Goal: Information Seeking & Learning: Get advice/opinions

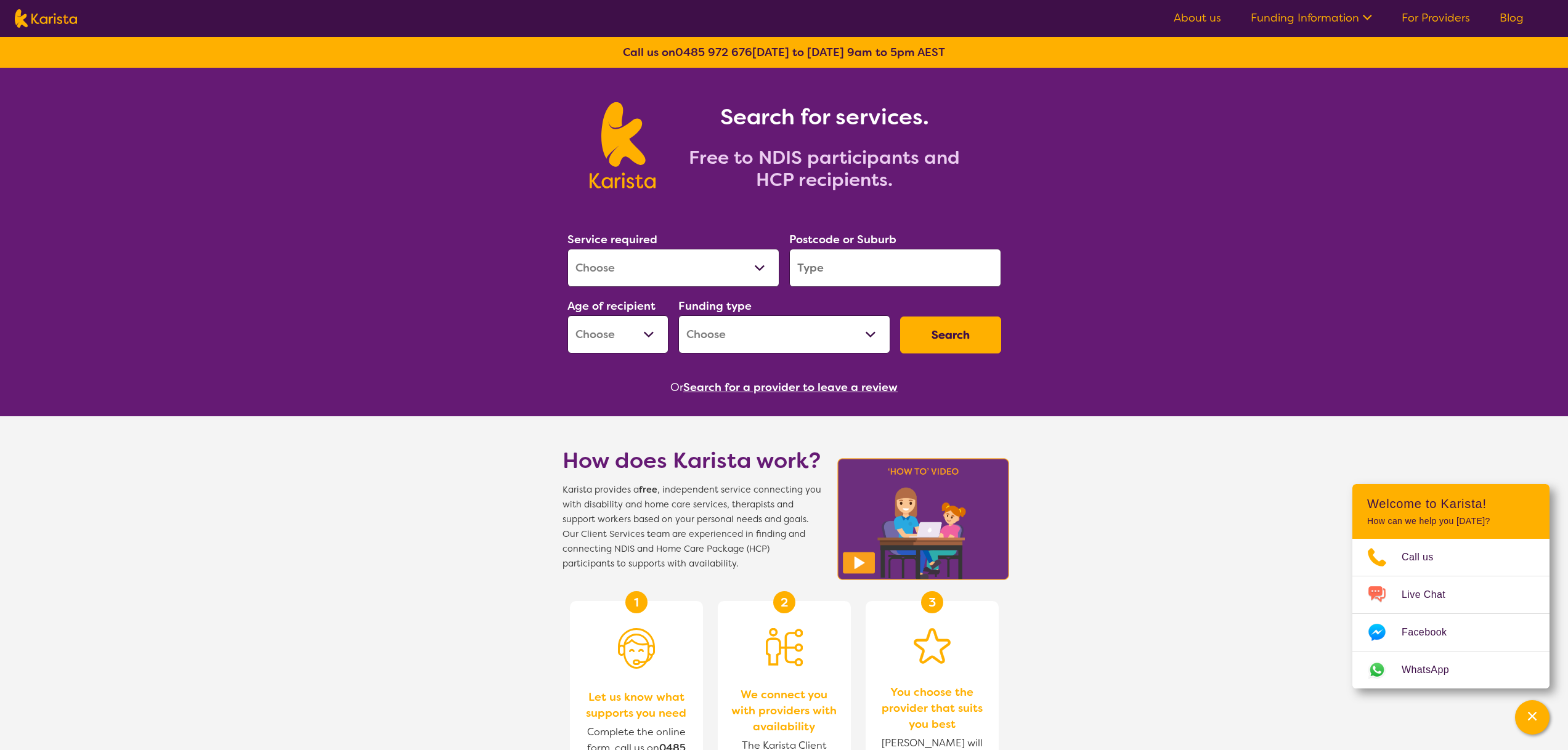
click at [590, 261] on select "Allied Health Assistant Assessment ([MEDICAL_DATA] or [MEDICAL_DATA]) Behaviour…" at bounding box center [673, 267] width 212 height 38
select select "Behaviour support"
click at [568, 249] on select "Allied Health Assistant Assessment ([MEDICAL_DATA] or [MEDICAL_DATA]) Behaviour…" at bounding box center [673, 267] width 212 height 38
select select "NDIS"
click at [901, 270] on input "search" at bounding box center [895, 267] width 212 height 38
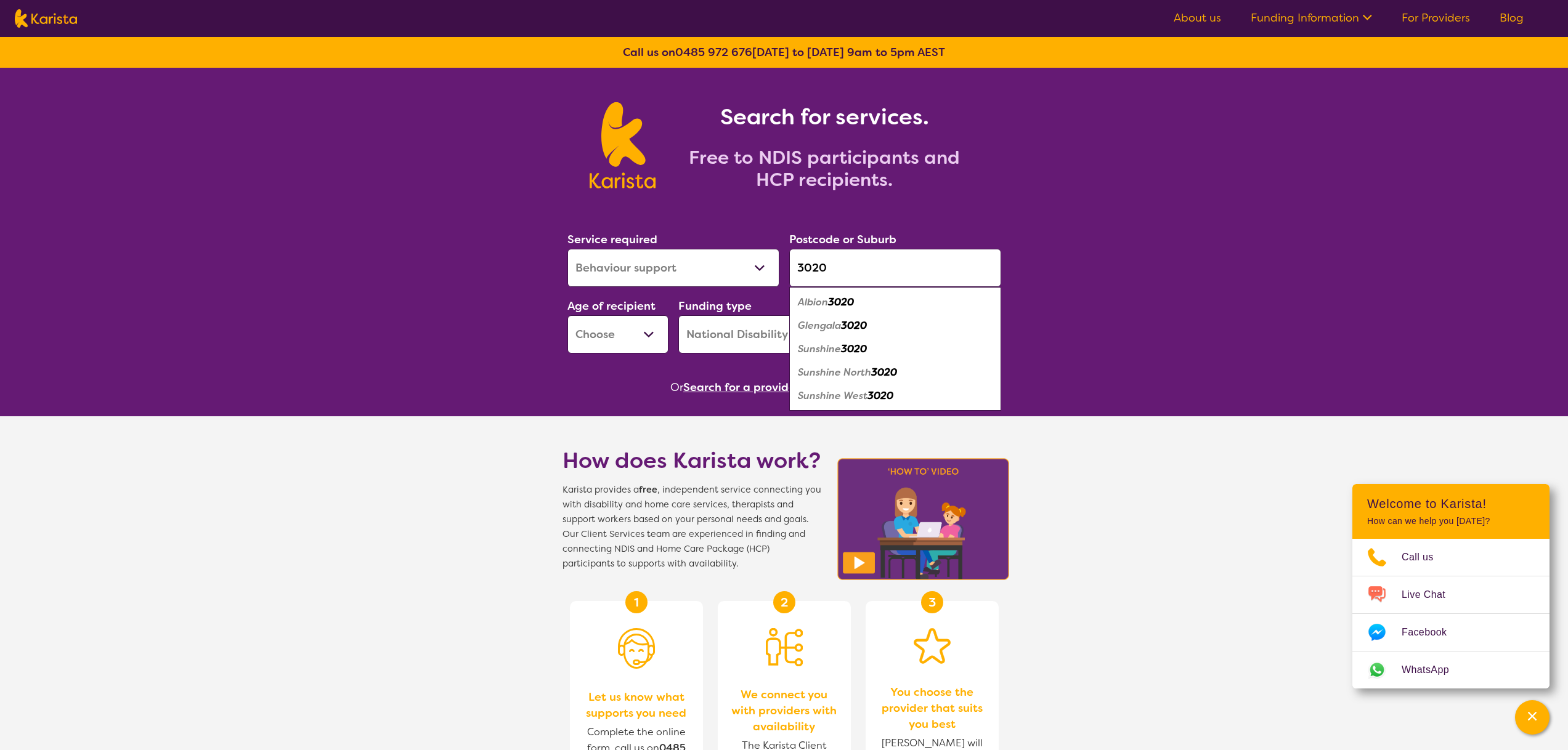
type input "3020"
click at [544, 298] on div "Search for services. Free to NDIS participants and HCP recipients. Service requ…" at bounding box center [784, 620] width 1568 height 1104
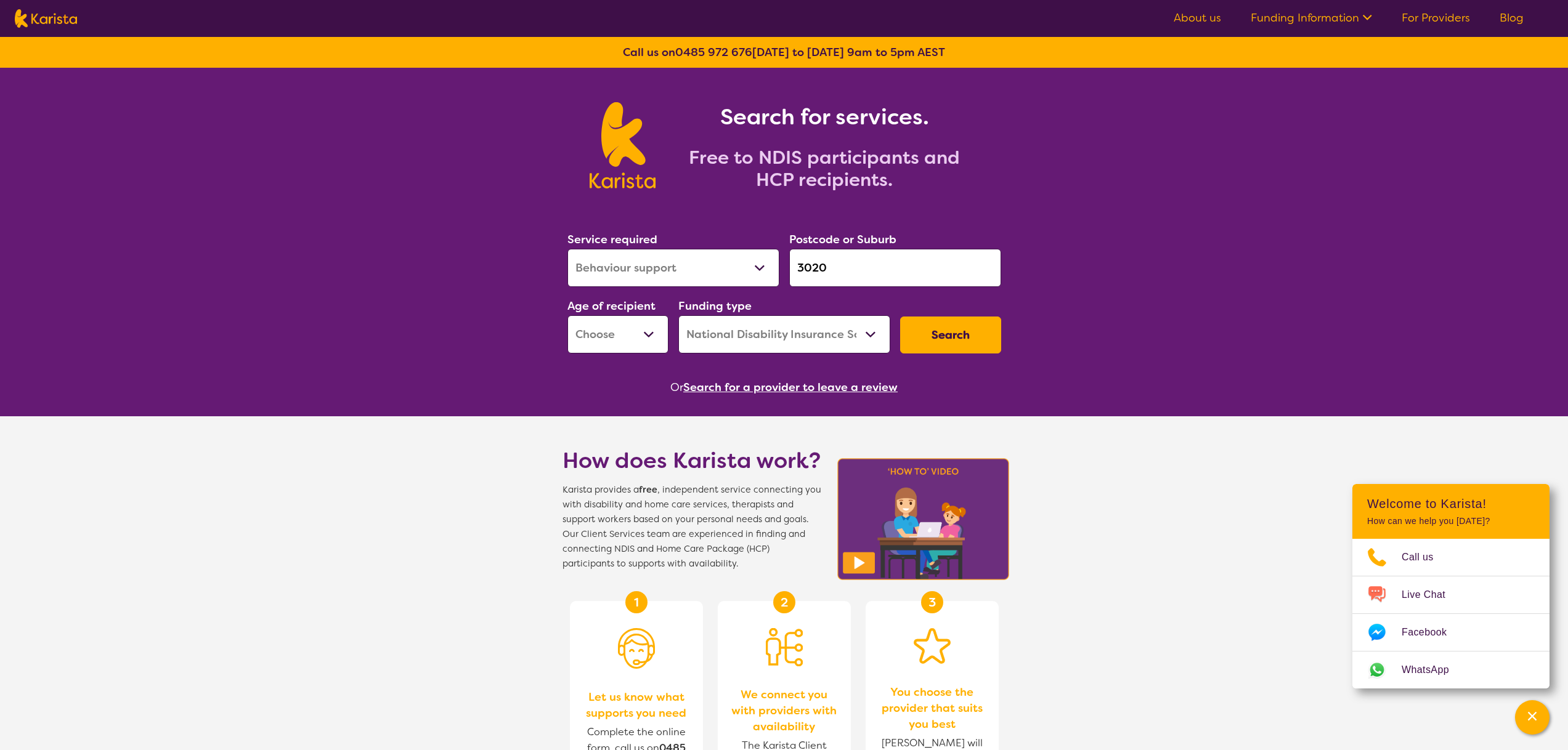
click at [600, 323] on select "Early Childhood - 0 to 9 Child - 10 to 11 Adolescent - 12 to 17 Adult - 18 to 6…" at bounding box center [618, 335] width 101 height 38
select select "CH"
click at [568, 316] on select "Early Childhood - 0 to 9 Child - 10 to 11 Adolescent - 12 to 17 Adult - 18 to 6…" at bounding box center [618, 335] width 101 height 38
click at [693, 344] on select "Home Care Package (HCP) National Disability Insurance Scheme (NDIS) I don't know" at bounding box center [784, 335] width 212 height 38
click at [678, 316] on select "Home Care Package (HCP) National Disability Insurance Scheme (NDIS) I don't know" at bounding box center [784, 335] width 212 height 38
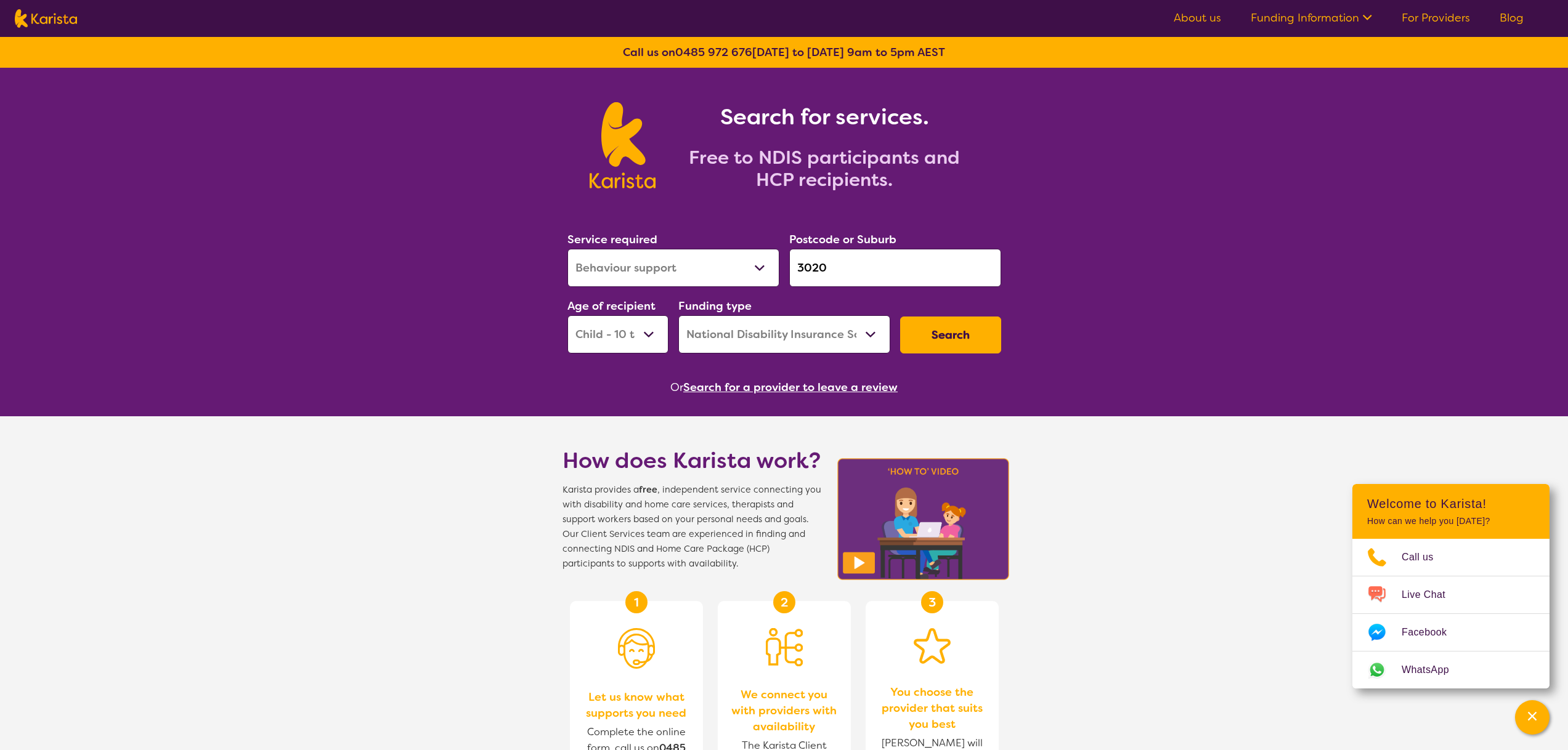
click at [964, 344] on button "Search" at bounding box center [950, 335] width 101 height 37
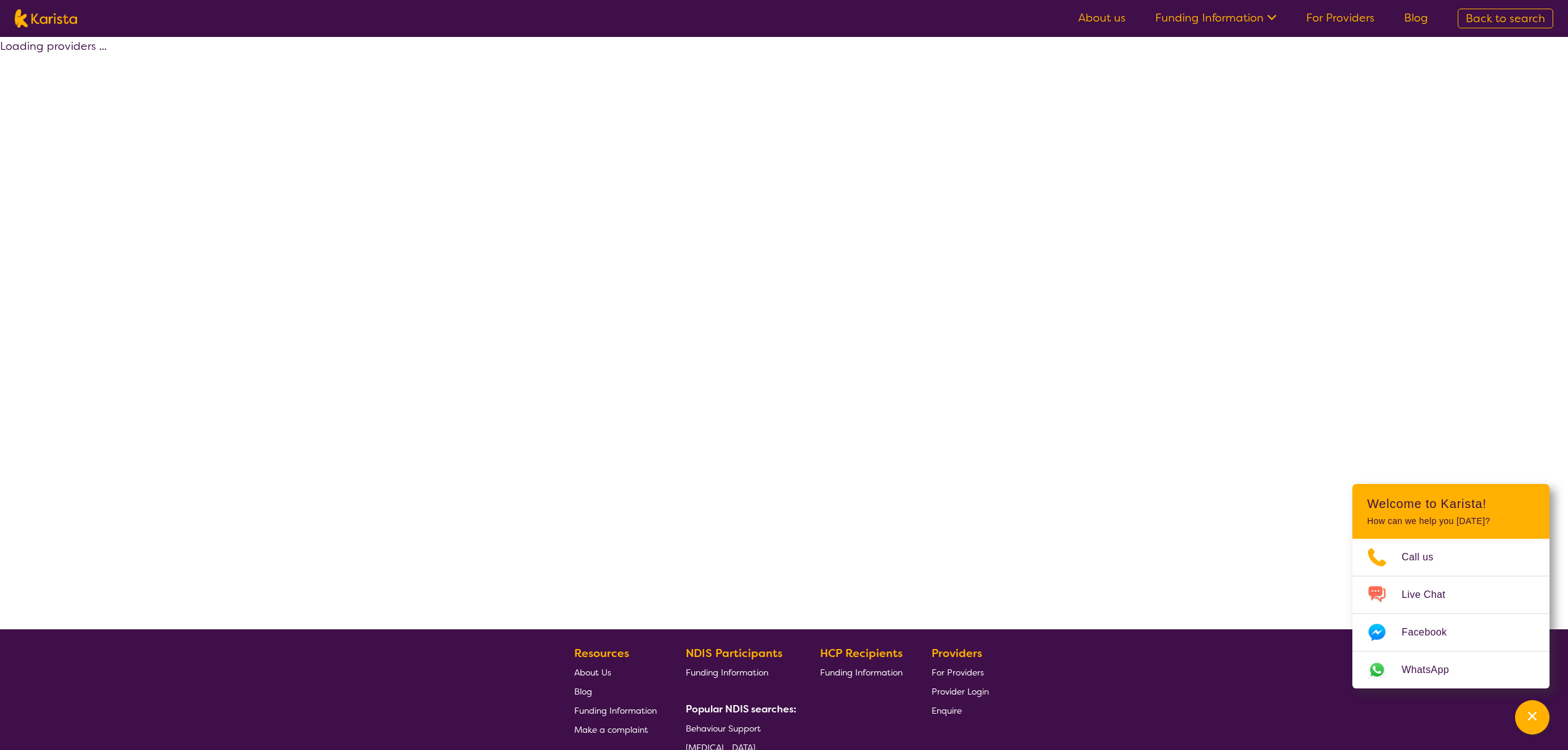
select select "by_score"
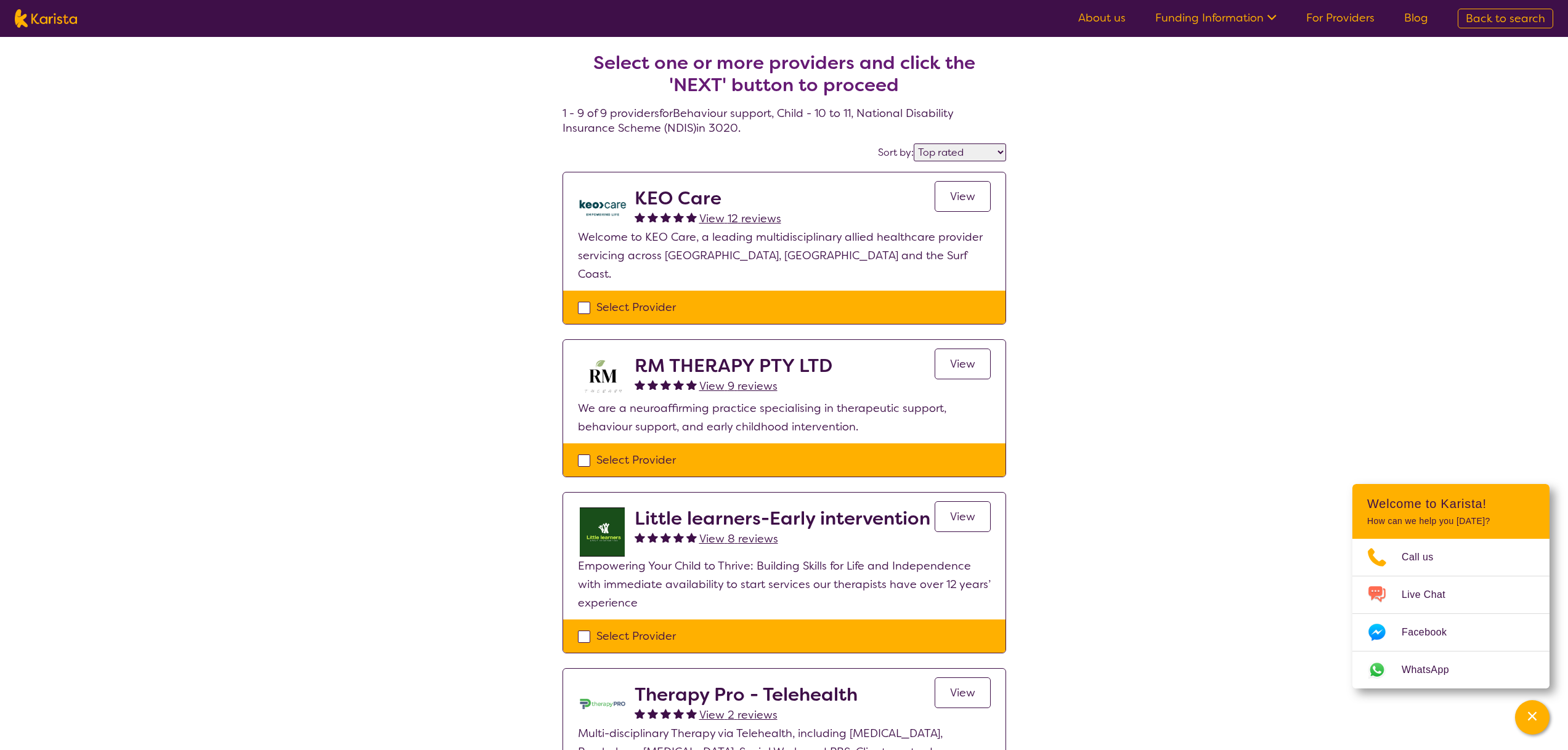
click at [609, 299] on div "Select Provider" at bounding box center [784, 308] width 413 height 19
checkbox input "true"
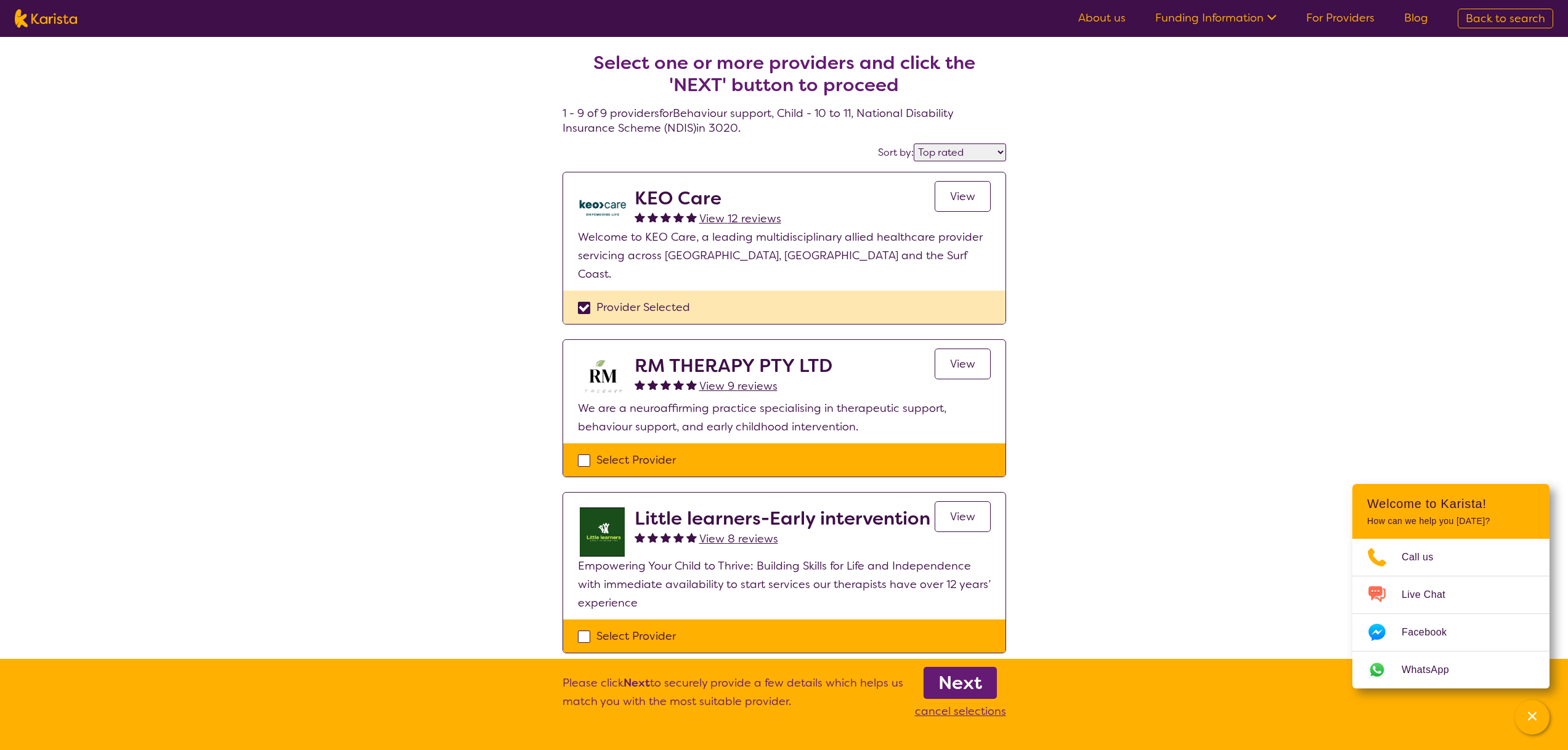
click at [942, 676] on b "Next" at bounding box center [959, 683] width 43 height 25
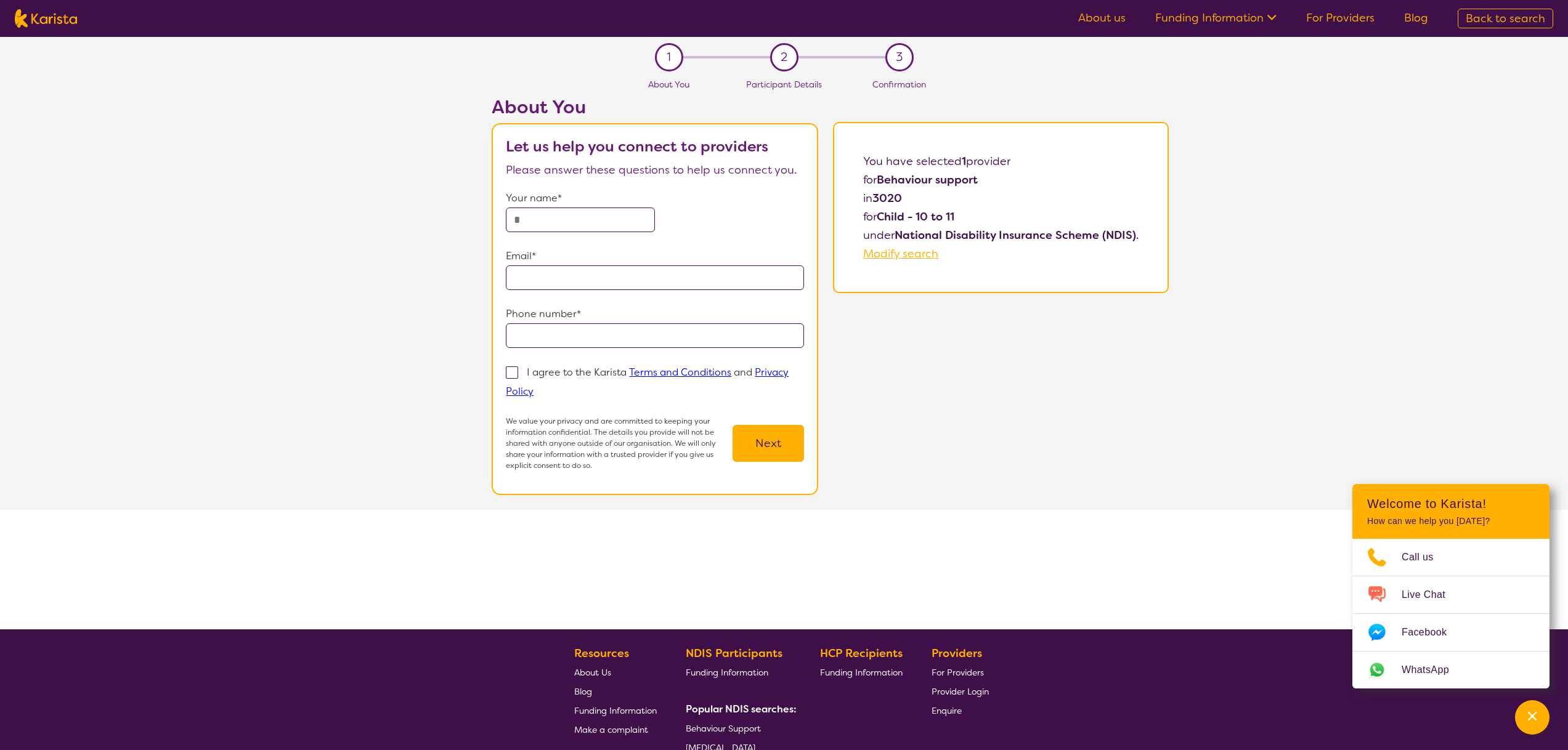
select select "by_score"
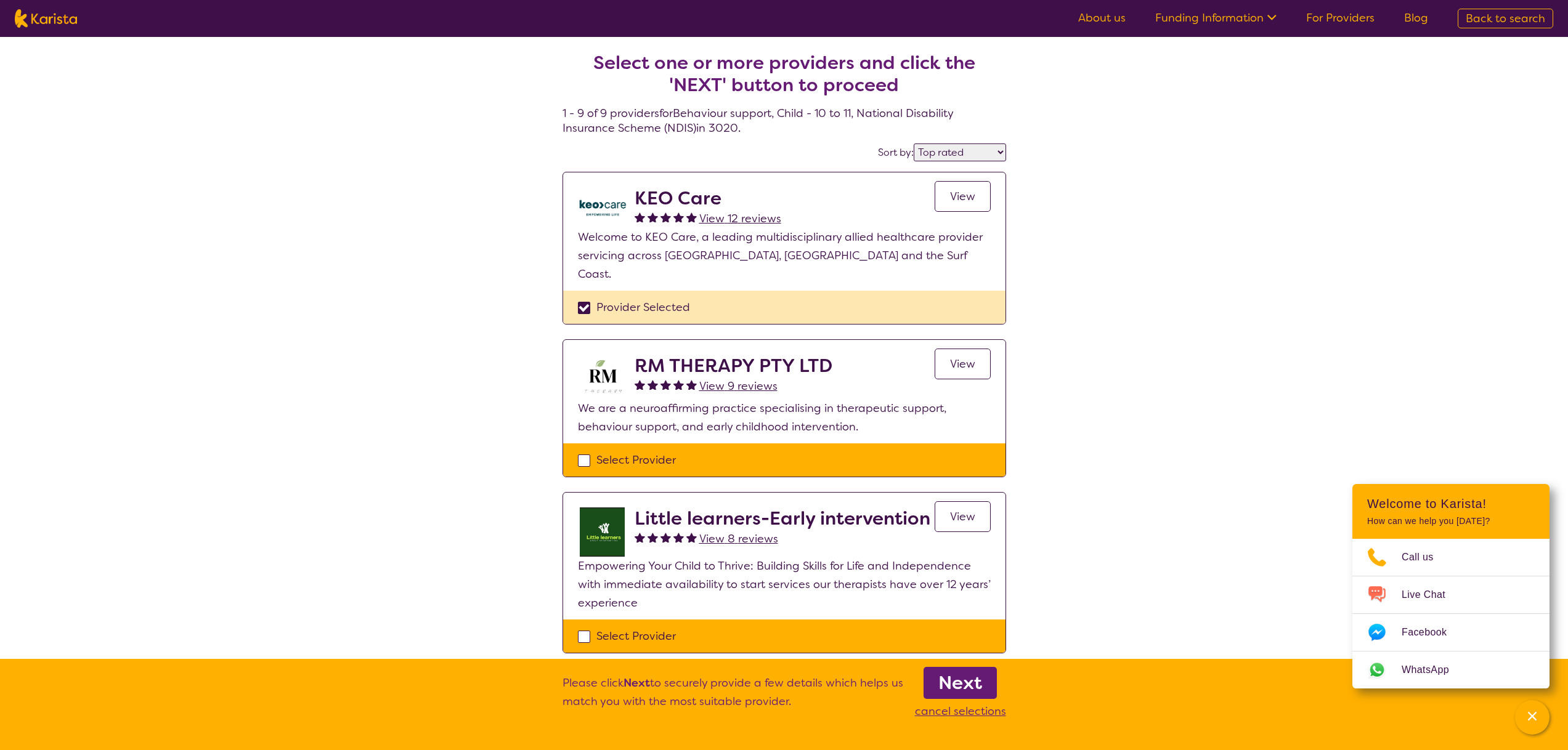
click at [708, 219] on span "View 12 reviews" at bounding box center [740, 218] width 82 height 15
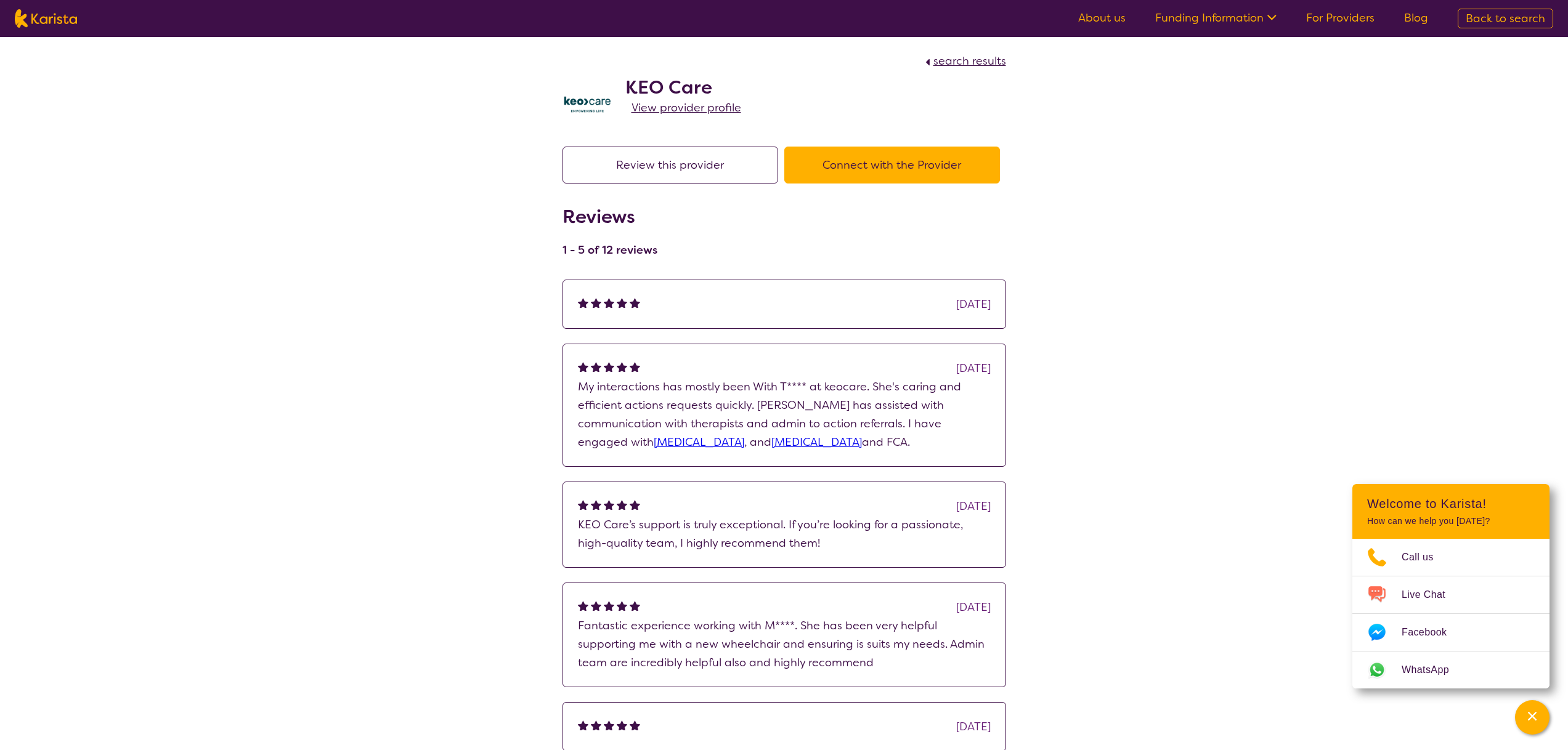
scroll to position [181, 0]
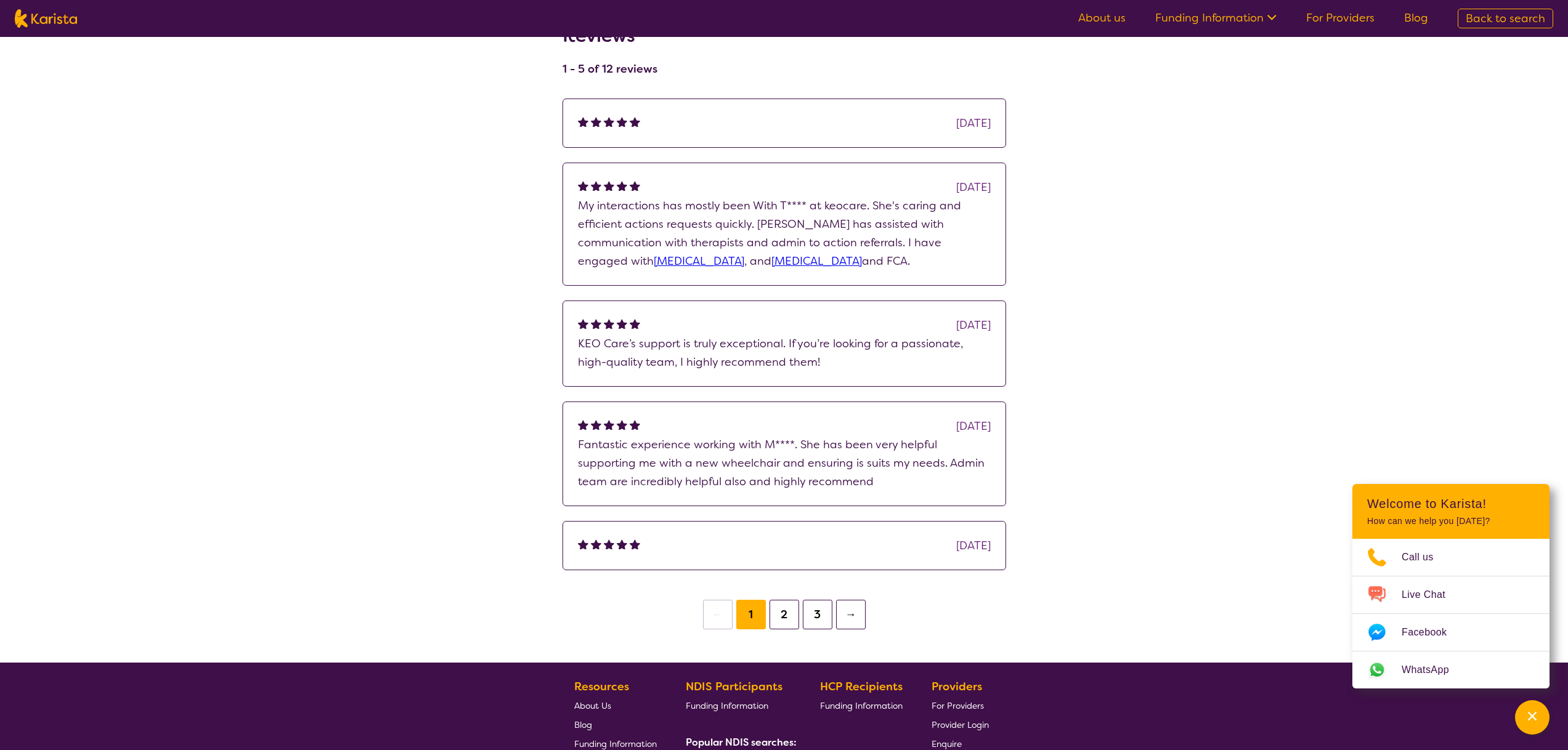
click at [785, 613] on button "2" at bounding box center [784, 615] width 29 height 29
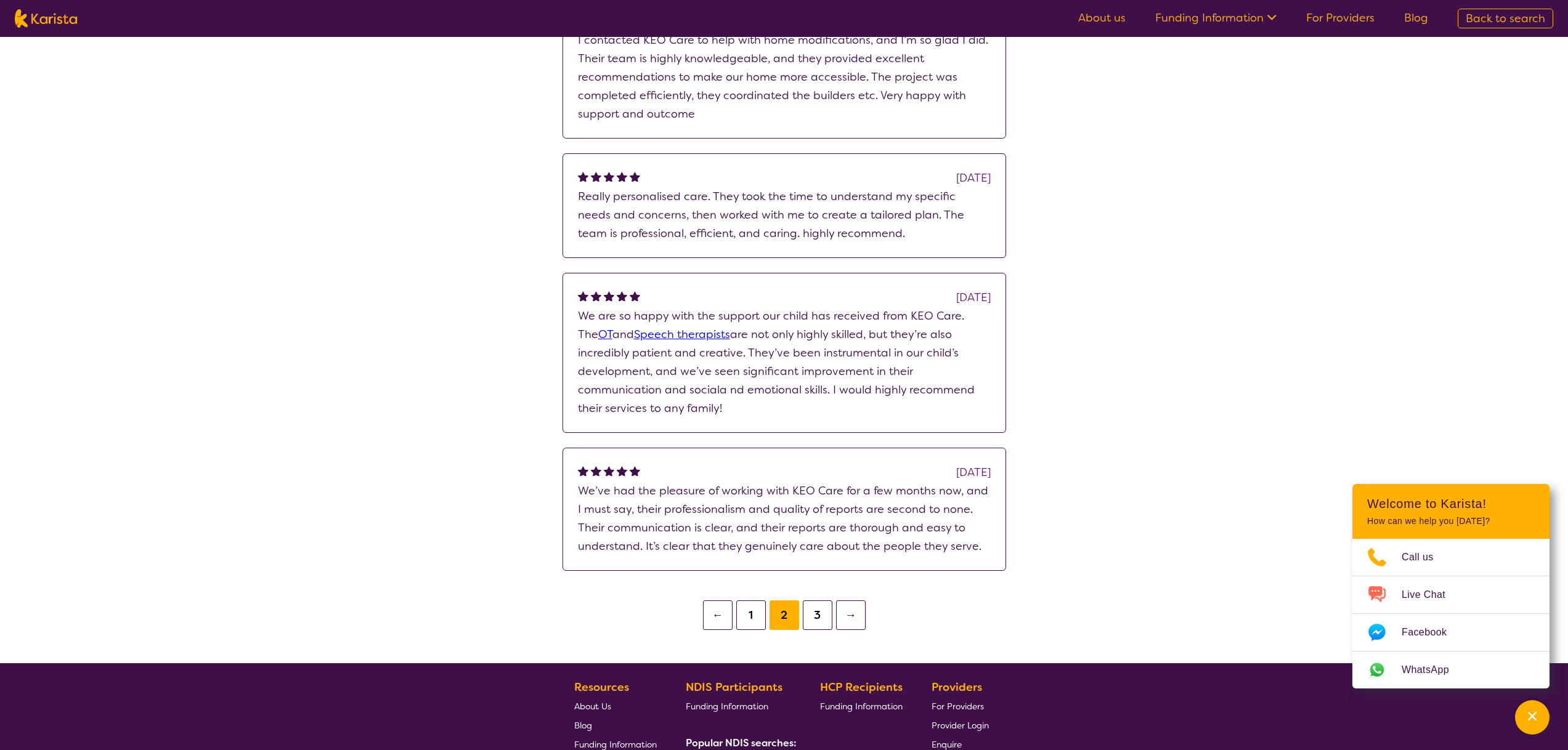
scroll to position [484, 0]
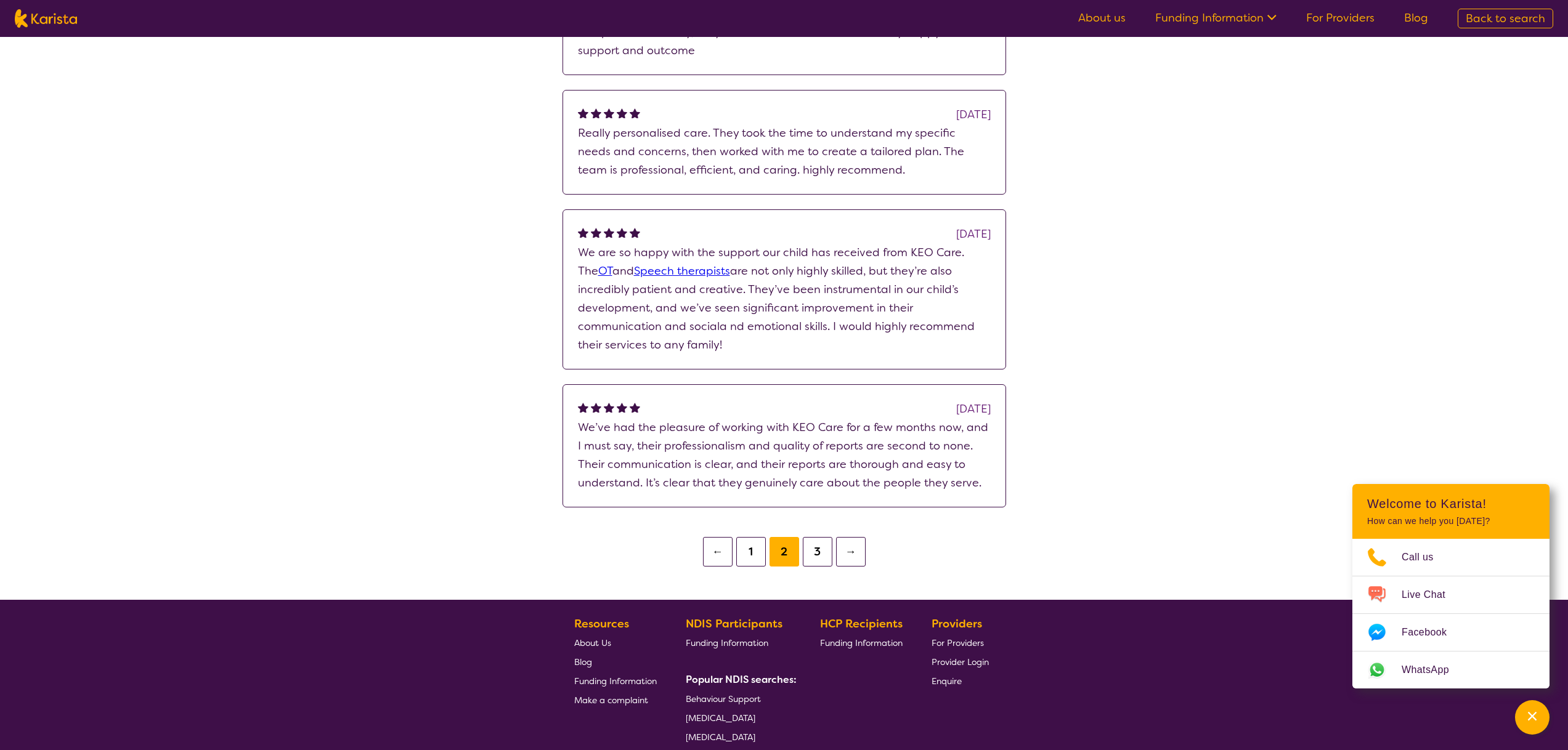
click at [817, 555] on button "3" at bounding box center [817, 552] width 29 height 29
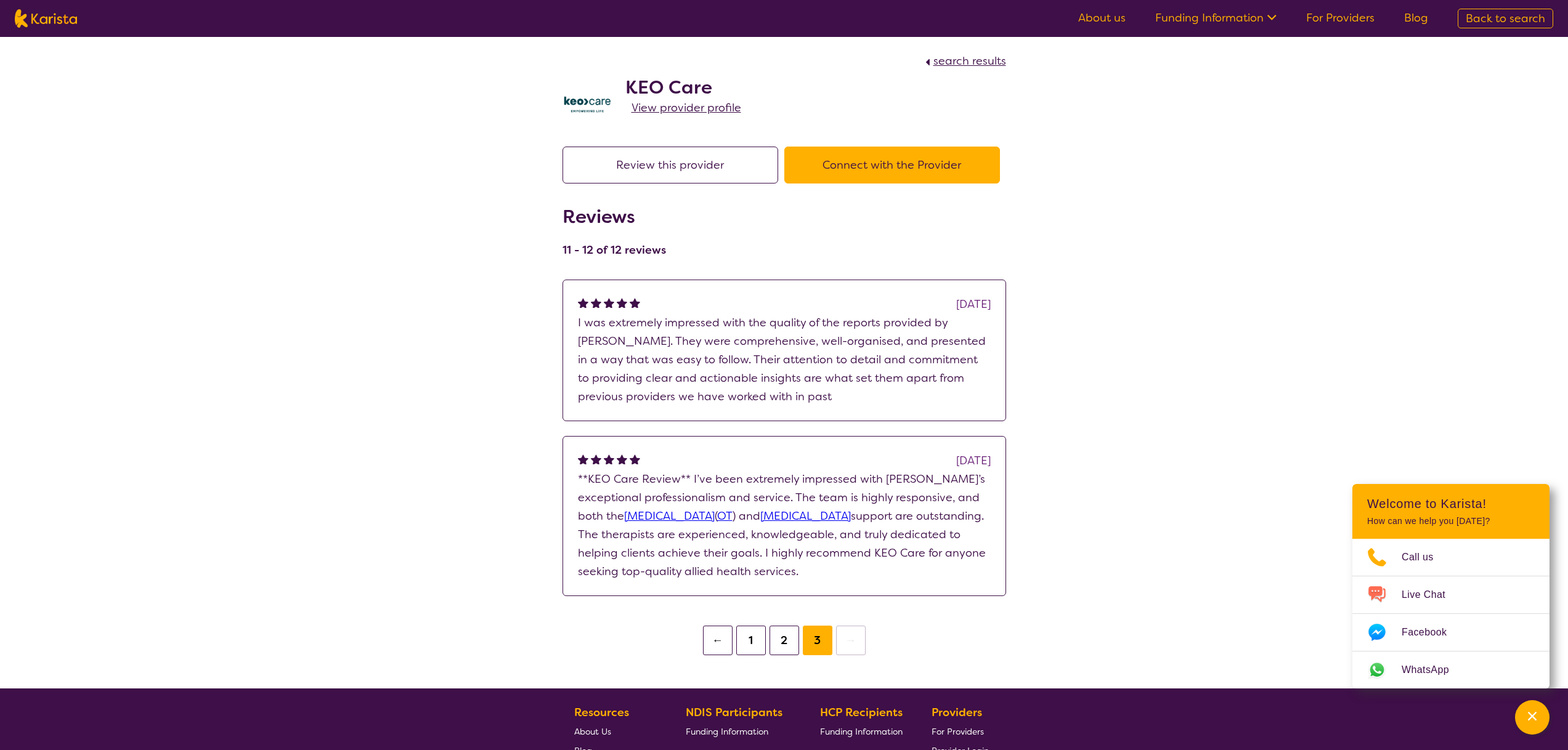
click at [970, 56] on span "search results" at bounding box center [969, 61] width 73 height 15
select select "by_score"
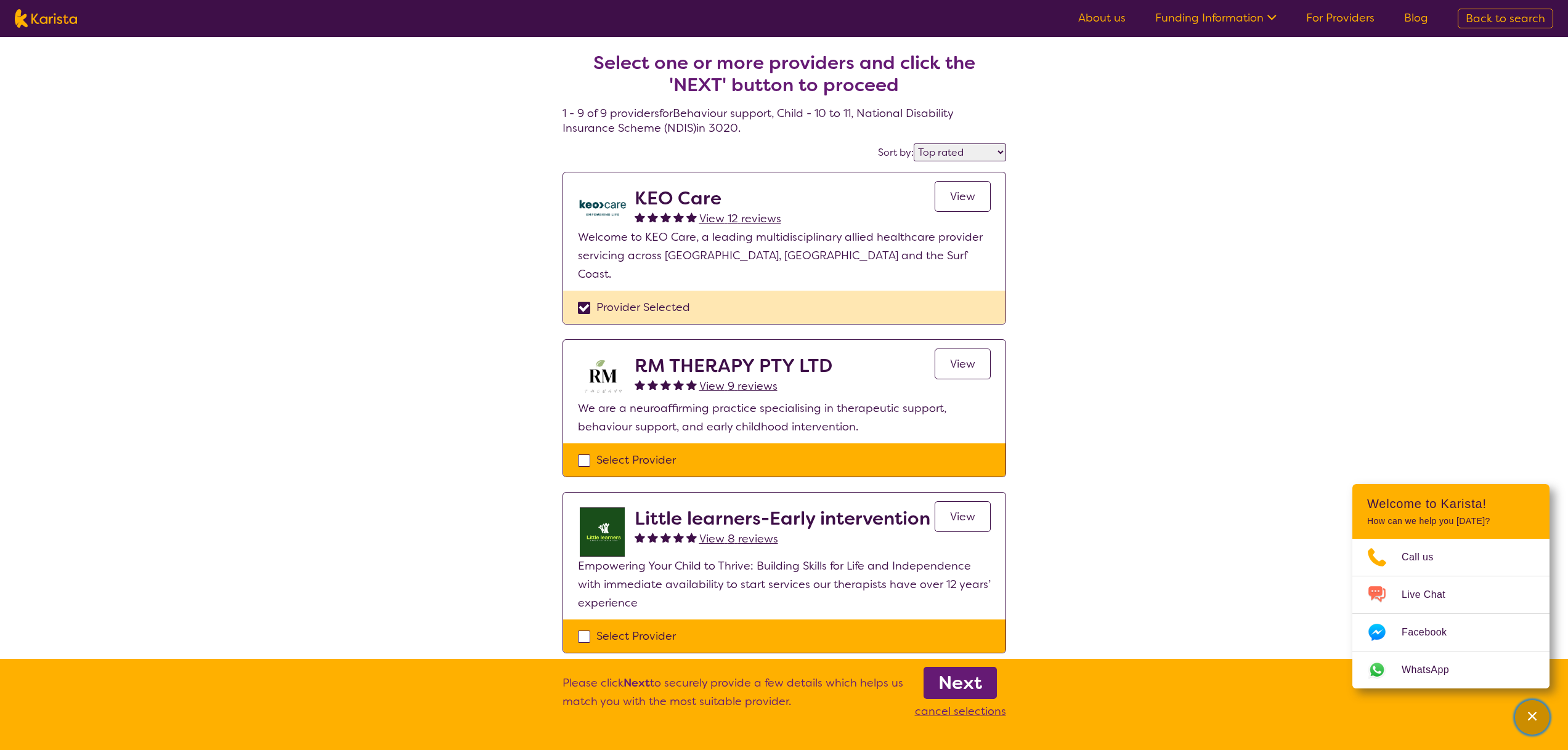
click at [1534, 727] on div "Channel Menu" at bounding box center [1532, 717] width 25 height 27
